Goal: Task Accomplishment & Management: Manage account settings

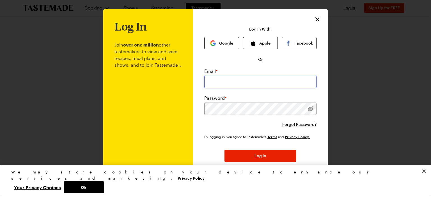
click at [241, 80] on input "email" at bounding box center [260, 82] width 112 height 12
type input "[EMAIL_ADDRESS][DOMAIN_NAME]"
click at [350, 75] on div at bounding box center [215, 98] width 431 height 197
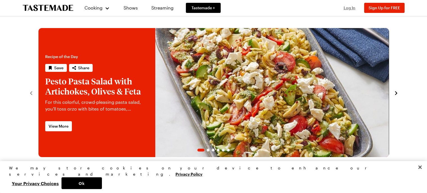
click at [348, 8] on span "Log In" at bounding box center [349, 7] width 12 height 5
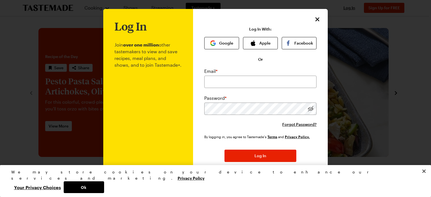
click at [232, 36] on div "Log In With: Google Apple Facebook" at bounding box center [260, 38] width 112 height 22
click at [226, 42] on button "Google" at bounding box center [221, 43] width 35 height 12
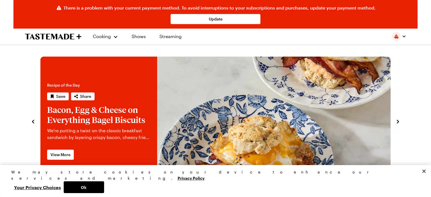
click at [399, 37] on button "button" at bounding box center [399, 36] width 15 height 9
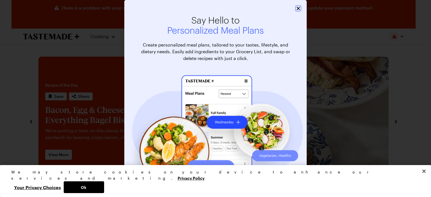
click at [296, 7] on icon "Close" at bounding box center [297, 8] width 3 height 3
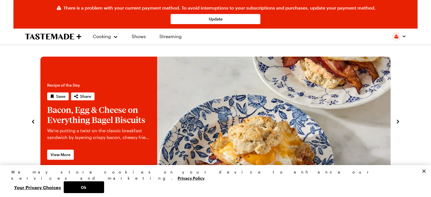
click at [394, 37] on img "button" at bounding box center [396, 36] width 9 height 9
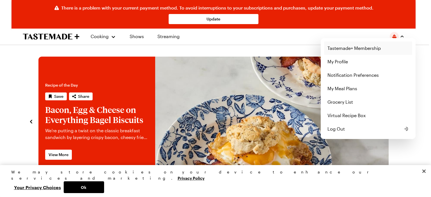
click at [346, 44] on link "Tastemade+ Membership" at bounding box center [368, 48] width 88 height 13
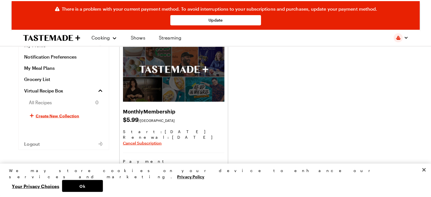
scroll to position [93, 0]
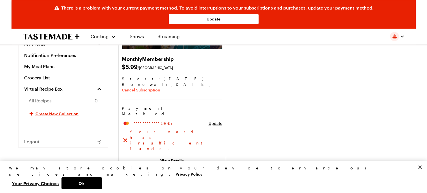
click at [152, 88] on span "Cancel Subscription" at bounding box center [141, 90] width 38 height 6
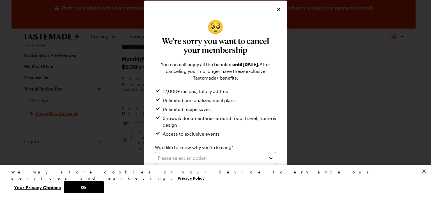
click at [270, 157] on button "Please select an option" at bounding box center [215, 158] width 121 height 12
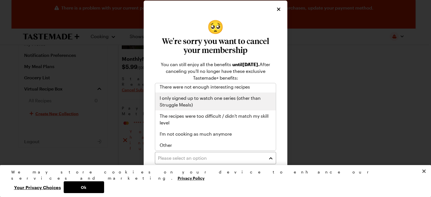
scroll to position [65, 0]
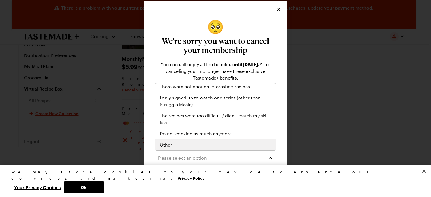
click at [176, 141] on div "Other" at bounding box center [215, 144] width 121 height 11
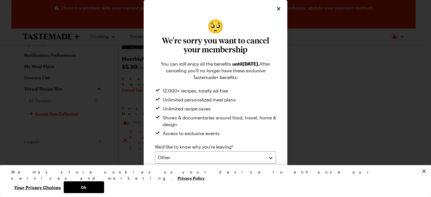
click at [188, 170] on textarea at bounding box center [215, 186] width 121 height 39
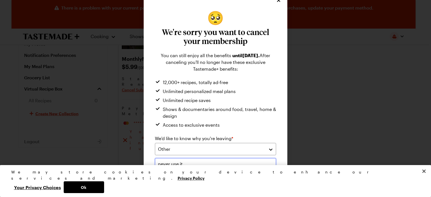
scroll to position [47, 0]
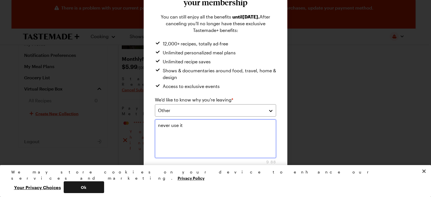
type textarea "never use it"
drag, startPoint x: 333, startPoint y: 189, endPoint x: 322, endPoint y: 160, distance: 30.8
click at [104, 189] on button "Ok" at bounding box center [84, 187] width 40 height 12
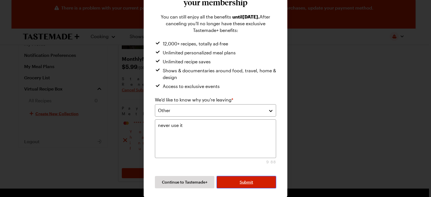
click at [250, 180] on span "Submit" at bounding box center [246, 183] width 13 height 6
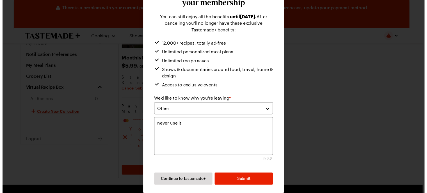
scroll to position [0, 0]
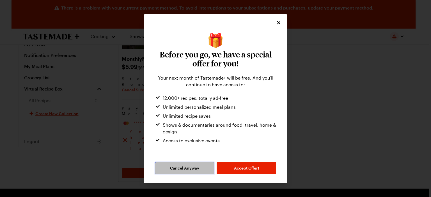
click at [187, 168] on span "Cancel Anyway" at bounding box center [184, 168] width 29 height 6
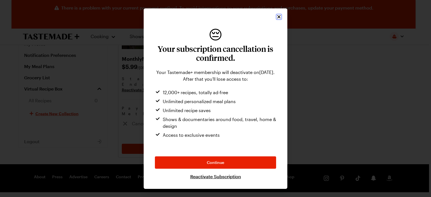
click at [278, 18] on icon "Close" at bounding box center [279, 17] width 6 height 6
